Goal: Information Seeking & Learning: Learn about a topic

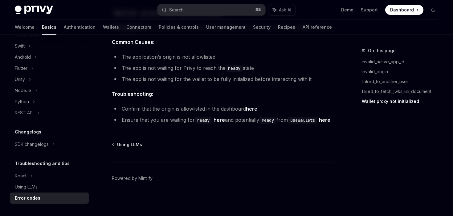
scroll to position [1030, 0]
click at [67, 163] on div "Troubleshooting and tips" at bounding box center [49, 162] width 79 height 7
click at [28, 29] on div "React" at bounding box center [49, 23] width 79 height 11
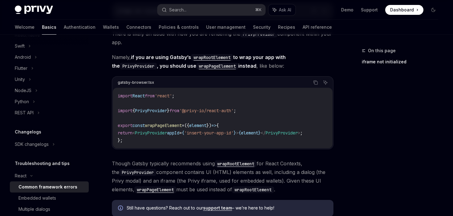
scroll to position [183, 0]
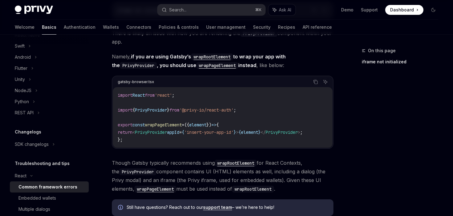
click at [394, 10] on span "Dashboard" at bounding box center [402, 10] width 24 height 6
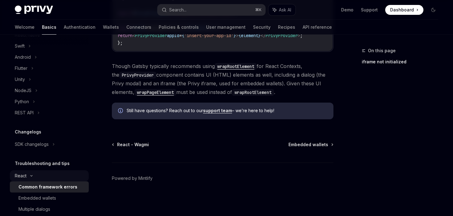
scroll to position [0, 0]
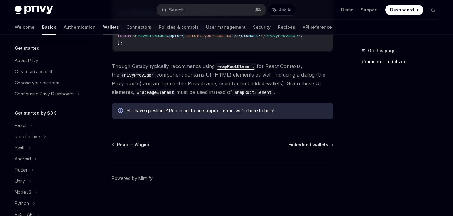
click at [103, 25] on link "Wallets" at bounding box center [111, 27] width 16 height 15
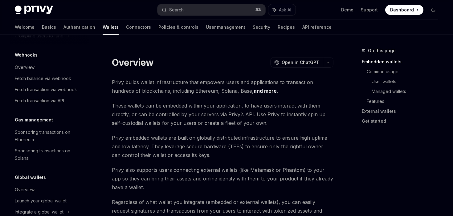
scroll to position [318, 0]
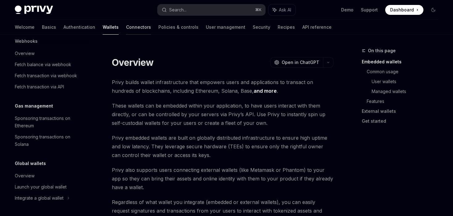
click at [126, 29] on link "Connectors" at bounding box center [138, 27] width 25 height 15
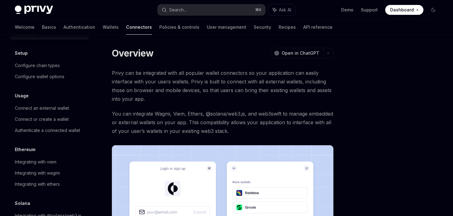
scroll to position [17, 0]
click at [58, 80] on link "Configure wallet options" at bounding box center [49, 75] width 79 height 11
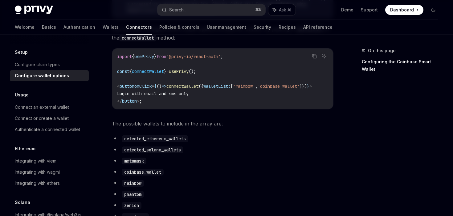
scroll to position [34, 0]
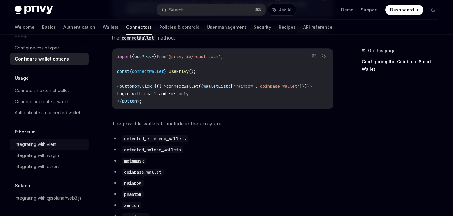
click at [53, 144] on div "Integrating with viem" at bounding box center [36, 143] width 42 height 7
type textarea "*"
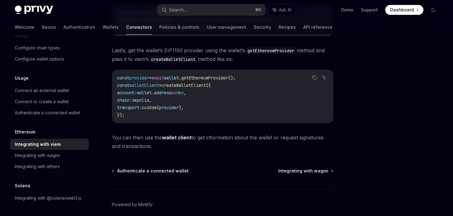
scroll to position [220, 0]
